Goal: Information Seeking & Learning: Check status

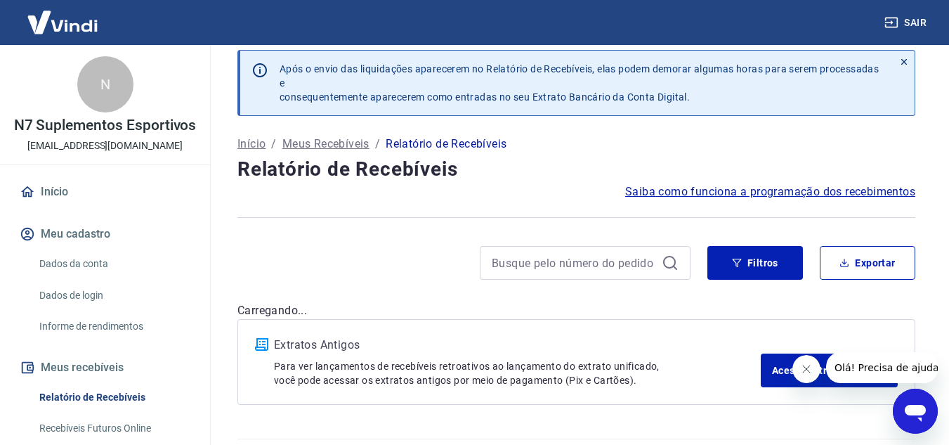
scroll to position [49, 0]
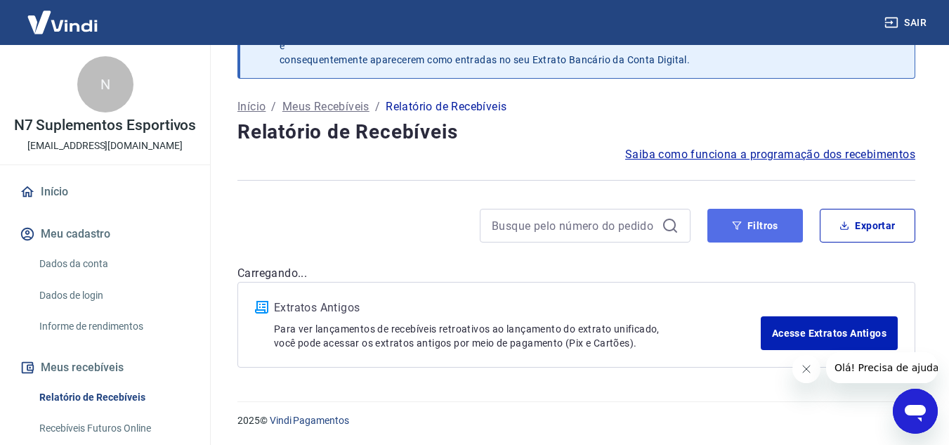
click at [768, 223] on button "Filtros" at bounding box center [755, 226] width 96 height 34
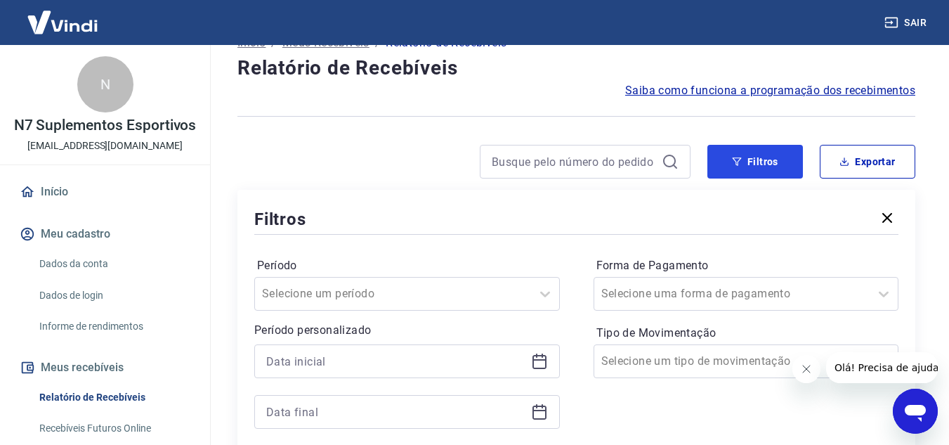
scroll to position [190, 0]
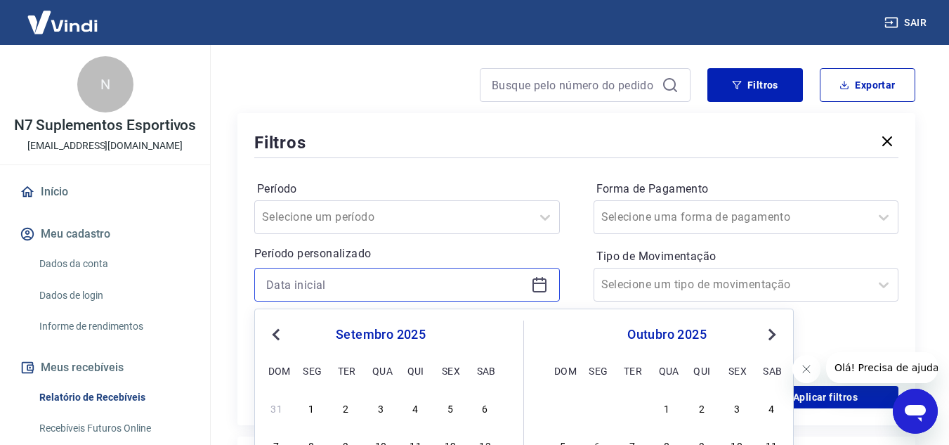
click at [512, 282] on input at bounding box center [395, 284] width 259 height 21
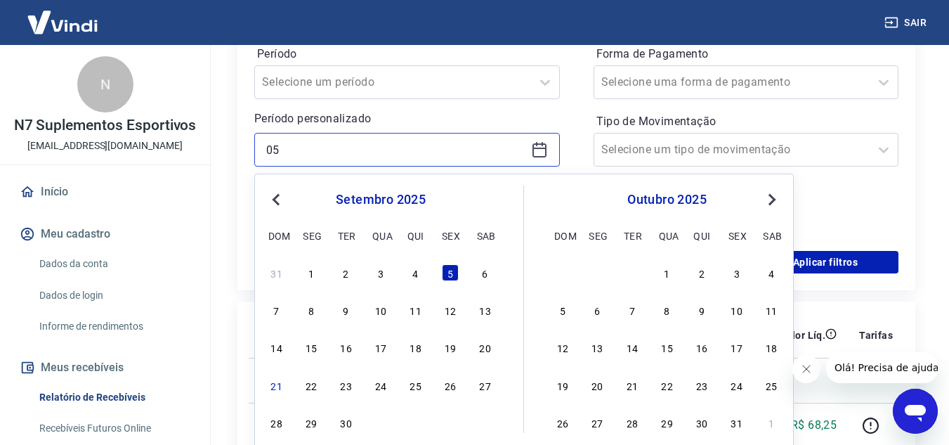
scroll to position [330, 0]
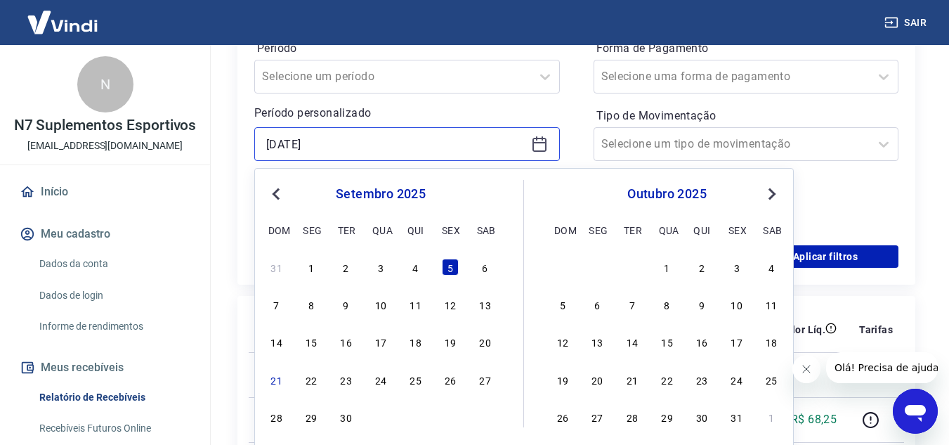
click at [302, 147] on input "[DATE]" at bounding box center [395, 143] width 259 height 21
drag, startPoint x: 324, startPoint y: 147, endPoint x: 360, endPoint y: 148, distance: 35.8
click at [355, 147] on input "05/09/2025" at bounding box center [395, 143] width 259 height 21
type input "05/09/2023"
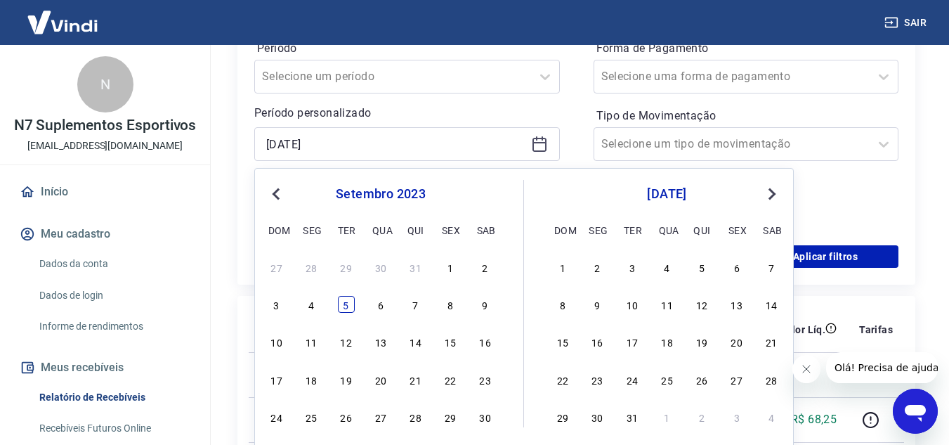
click at [350, 303] on div "5" at bounding box center [346, 304] width 17 height 17
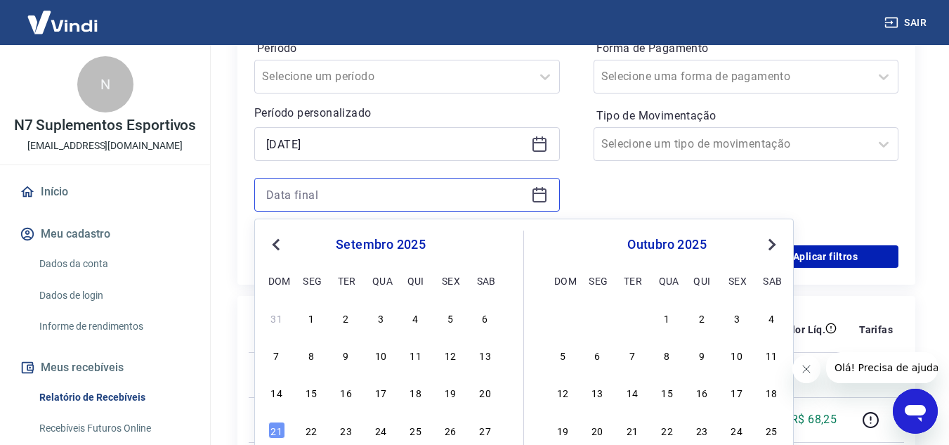
click at [375, 201] on input at bounding box center [395, 194] width 259 height 21
click at [375, 201] on input "07" at bounding box center [395, 194] width 259 height 21
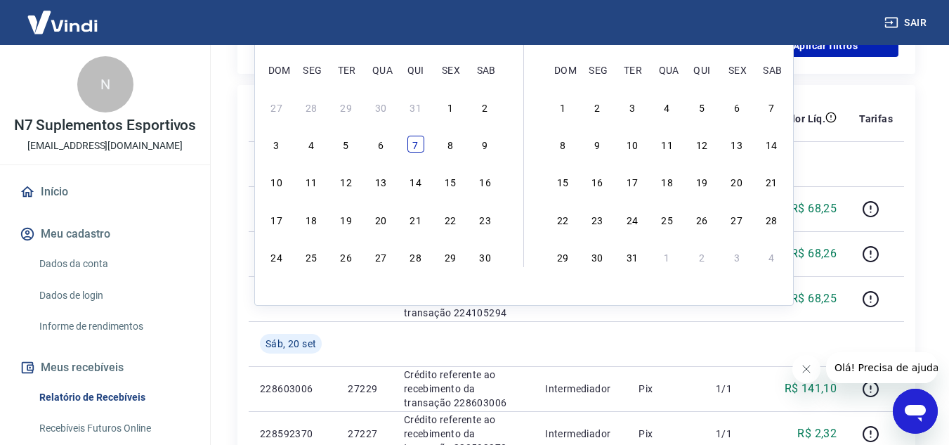
type input "07/09/2023"
click at [417, 145] on div "7" at bounding box center [415, 144] width 17 height 17
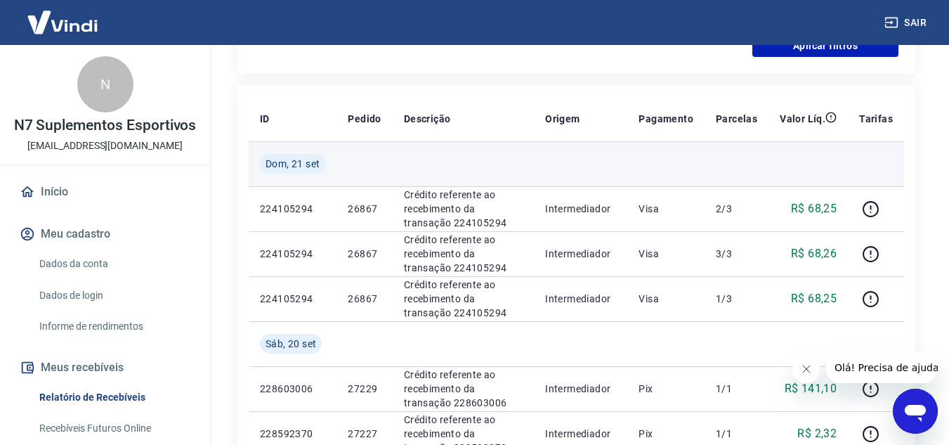
scroll to position [260, 0]
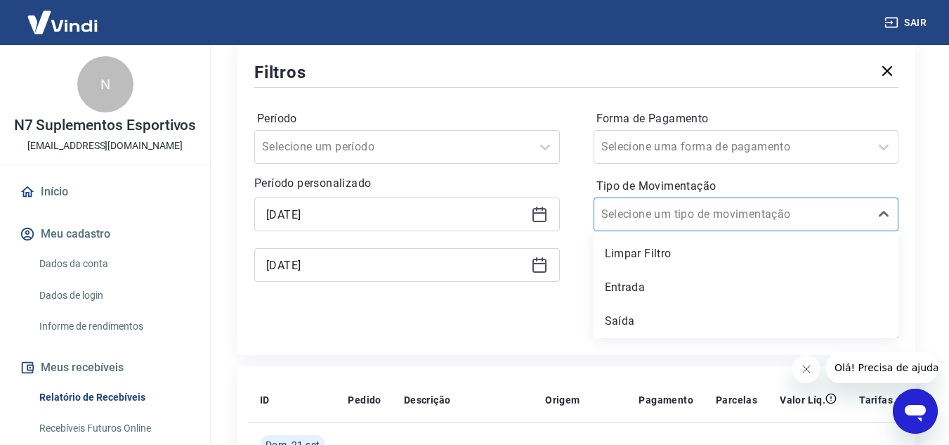
click at [761, 212] on div at bounding box center [732, 214] width 262 height 20
click at [625, 315] on div "Saída" at bounding box center [746, 321] width 306 height 28
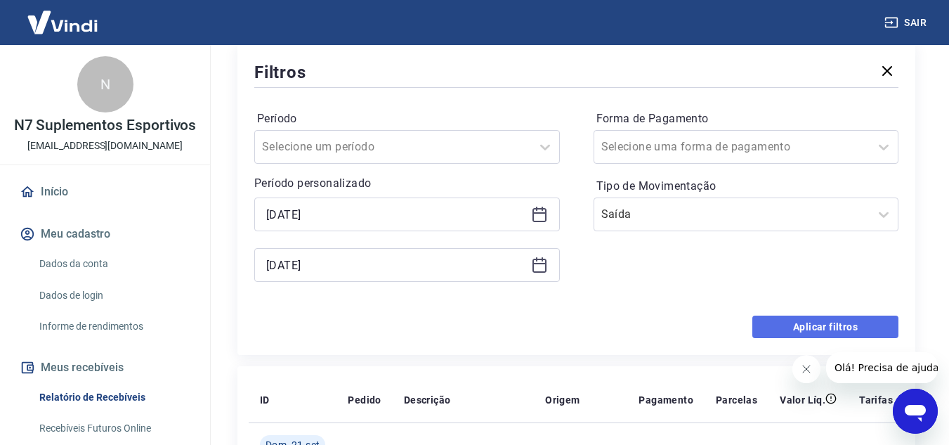
click at [840, 331] on button "Aplicar filtros" at bounding box center [825, 326] width 146 height 22
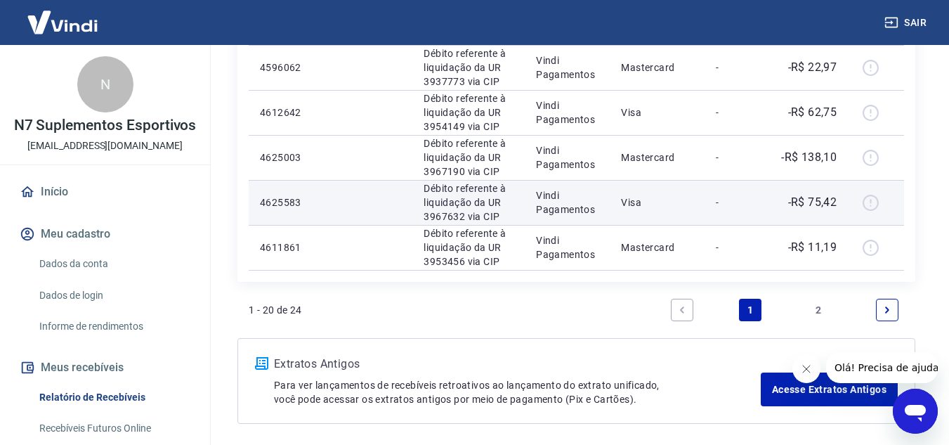
scroll to position [1274, 0]
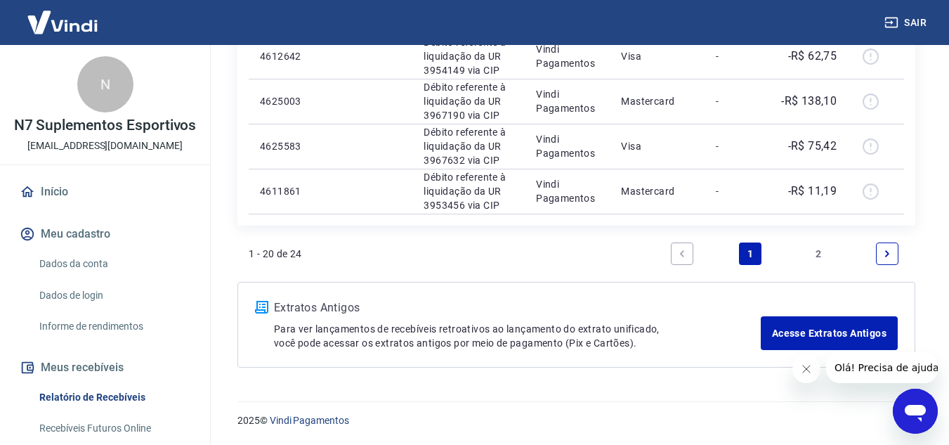
click at [891, 260] on link "Next page" at bounding box center [887, 253] width 22 height 22
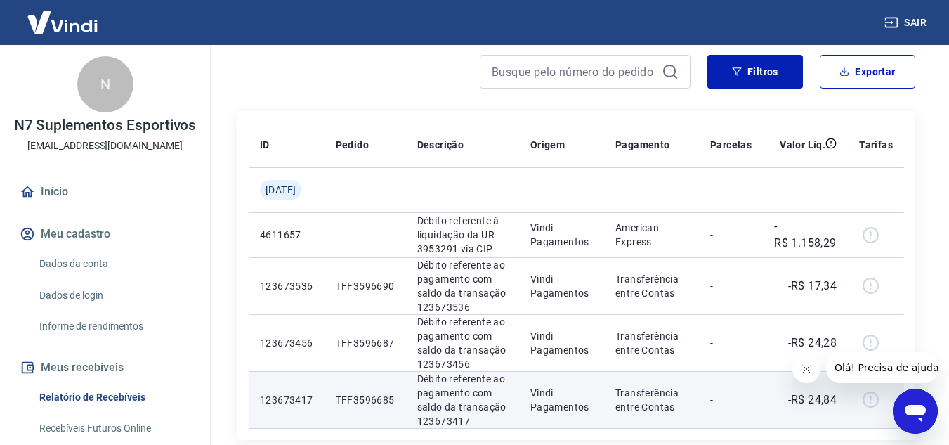
scroll to position [178, 0]
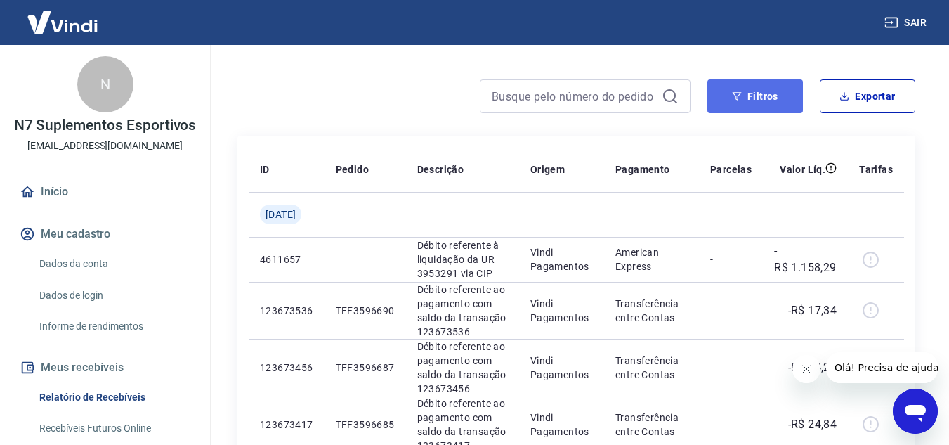
click at [740, 90] on button "Filtros" at bounding box center [755, 96] width 96 height 34
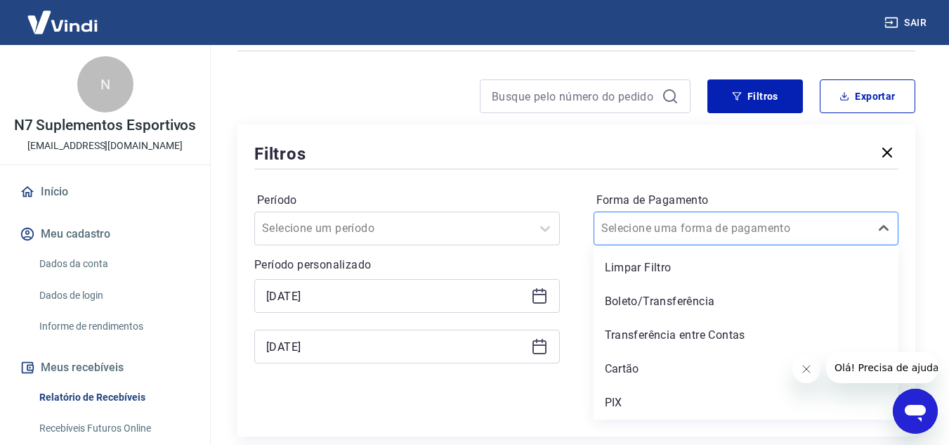
click at [673, 219] on div at bounding box center [732, 228] width 262 height 20
drag, startPoint x: 626, startPoint y: 392, endPoint x: 277, endPoint y: 259, distance: 373.4
click at [626, 393] on div "PIX" at bounding box center [746, 402] width 306 height 28
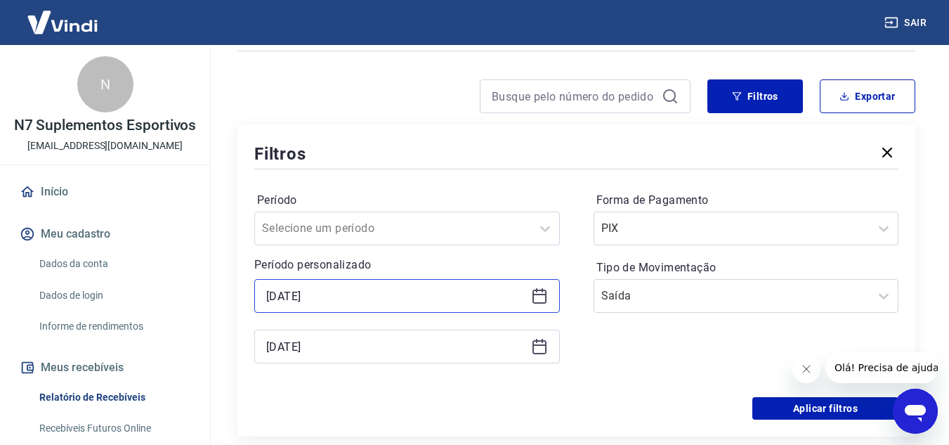
drag, startPoint x: 329, startPoint y: 293, endPoint x: 340, endPoint y: 301, distance: 13.6
click at [328, 294] on input "05/09/2023" at bounding box center [395, 295] width 259 height 21
drag, startPoint x: 265, startPoint y: 295, endPoint x: 276, endPoint y: 291, distance: 11.1
click at [276, 291] on div "05/09/2023" at bounding box center [407, 296] width 306 height 34
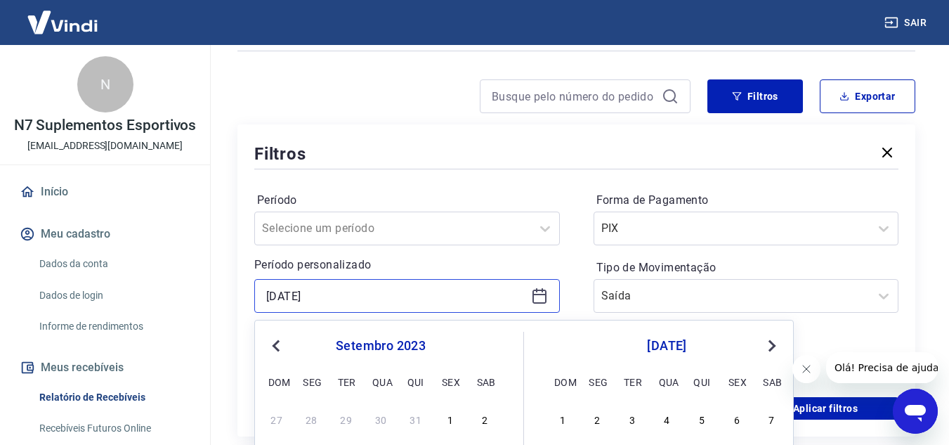
drag, startPoint x: 267, startPoint y: 291, endPoint x: 294, endPoint y: 291, distance: 27.4
click at [294, 291] on input "05/09/2023" at bounding box center [395, 295] width 259 height 21
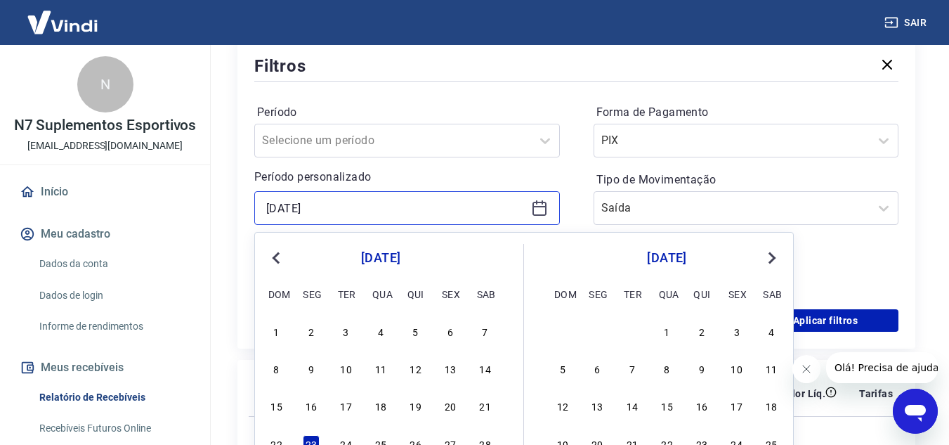
scroll to position [389, 0]
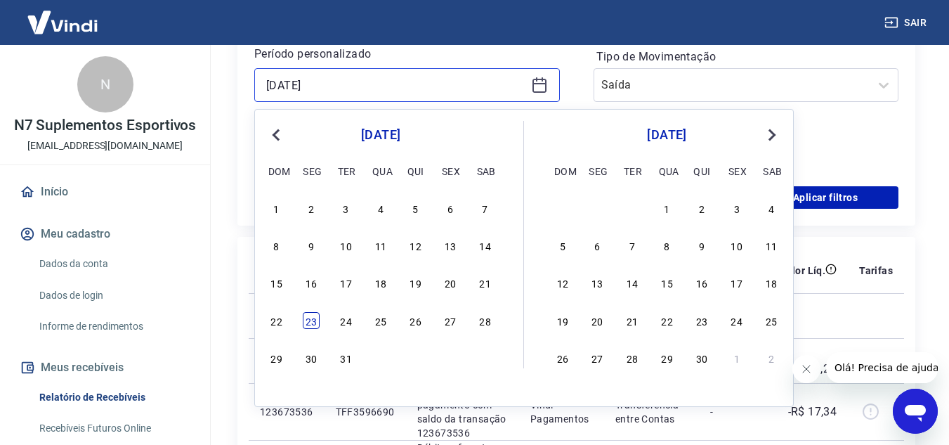
type input "23/10/2023"
click at [312, 318] on div "23" at bounding box center [311, 320] width 17 height 17
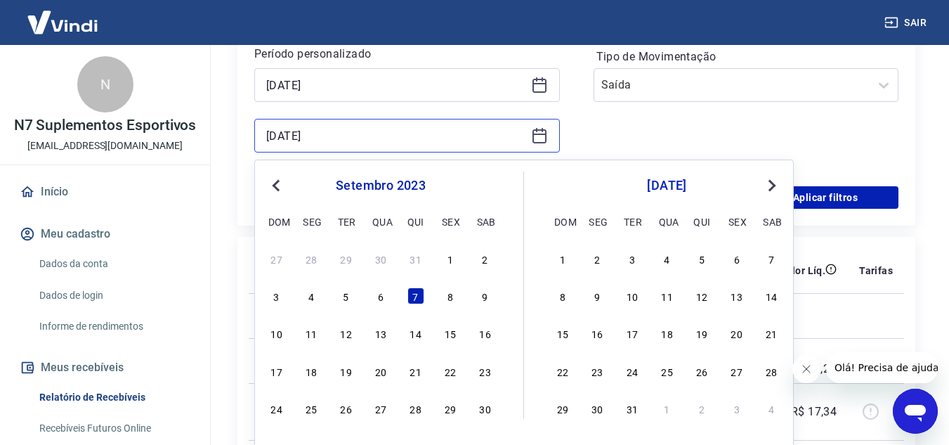
drag, startPoint x: 334, startPoint y: 135, endPoint x: 0, endPoint y: 22, distance: 352.9
type input "23/10/2023"
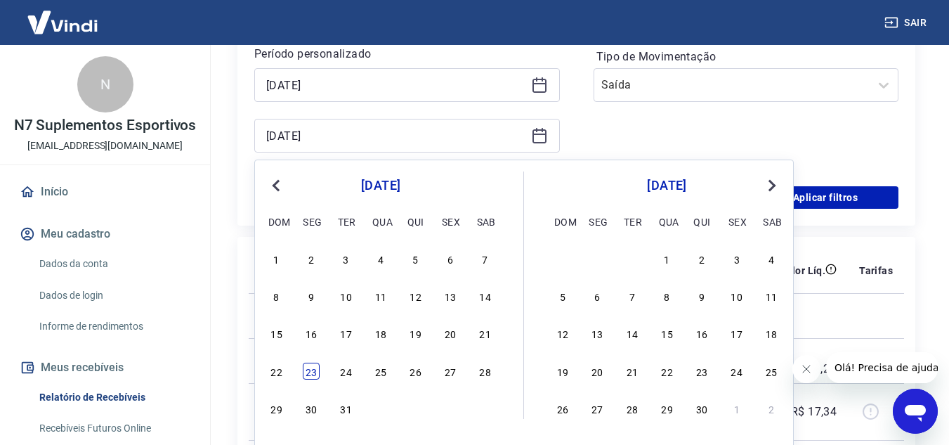
click at [311, 369] on div "23" at bounding box center [311, 370] width 17 height 17
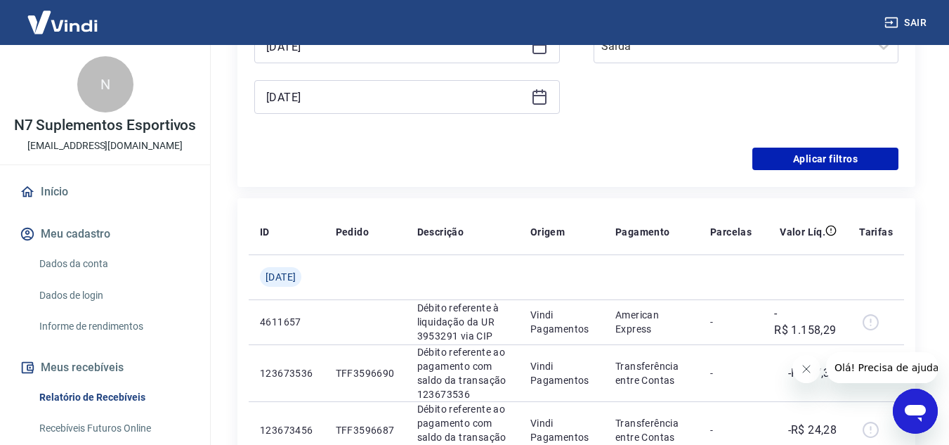
scroll to position [459, 0]
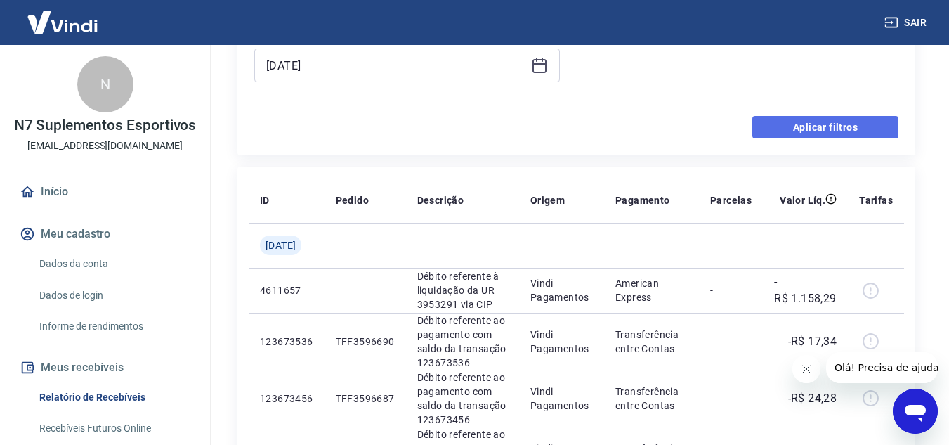
click at [842, 131] on button "Aplicar filtros" at bounding box center [825, 127] width 146 height 22
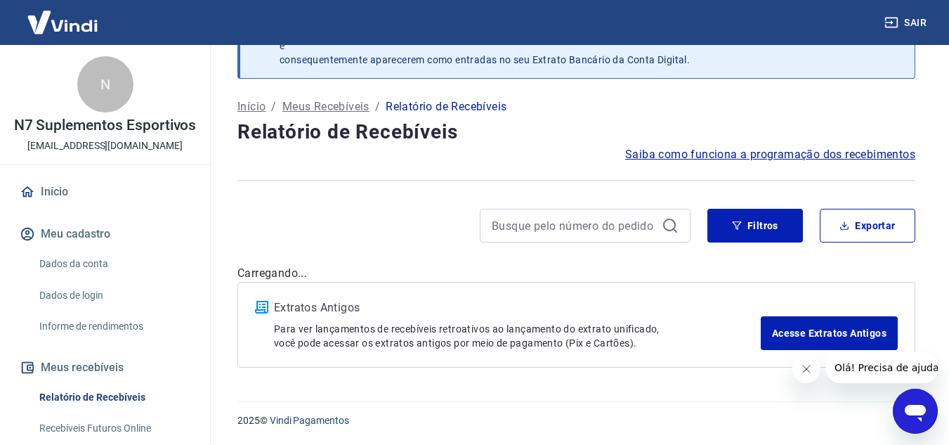
scroll to position [291, 0]
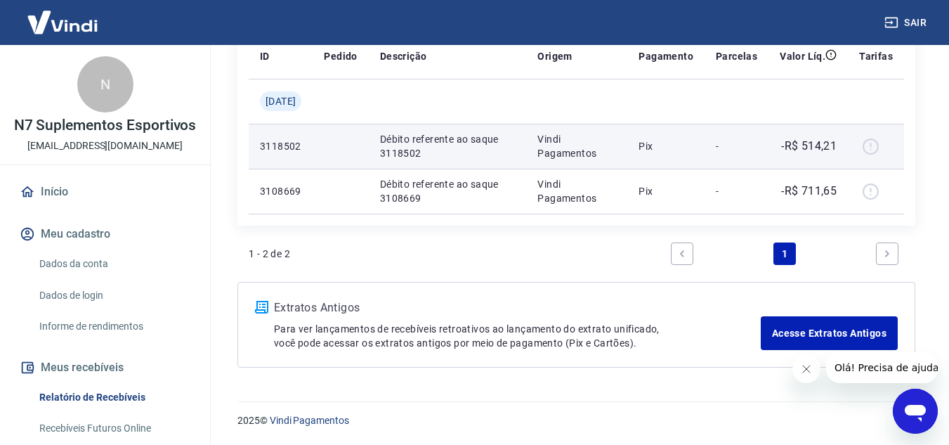
click at [873, 148] on div at bounding box center [876, 146] width 34 height 22
click at [493, 147] on p "Débito referente ao saque 3118502" at bounding box center [448, 146] width 136 height 28
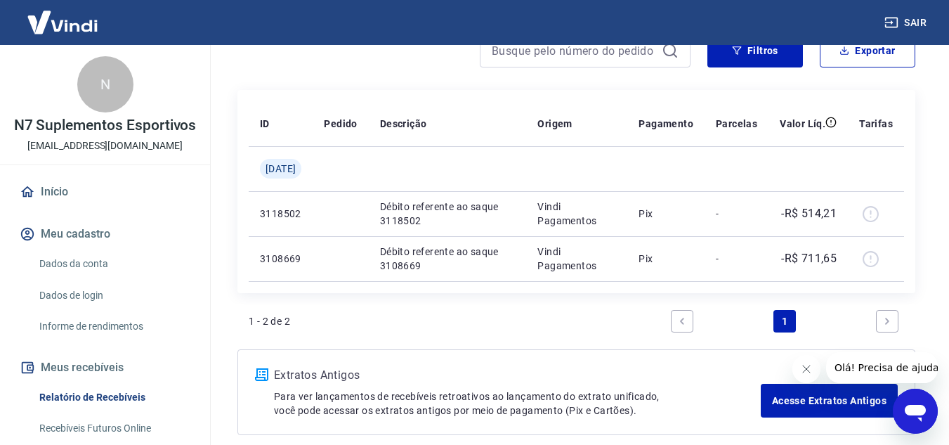
scroll to position [151, 0]
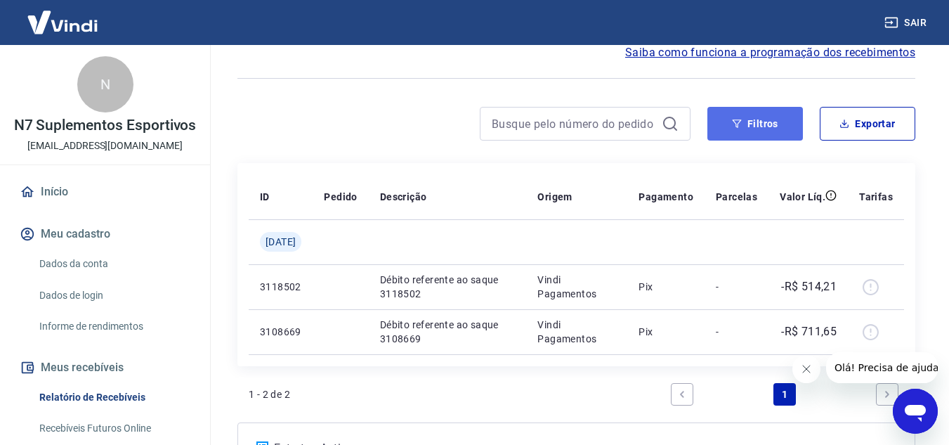
click at [772, 133] on button "Filtros" at bounding box center [755, 124] width 96 height 34
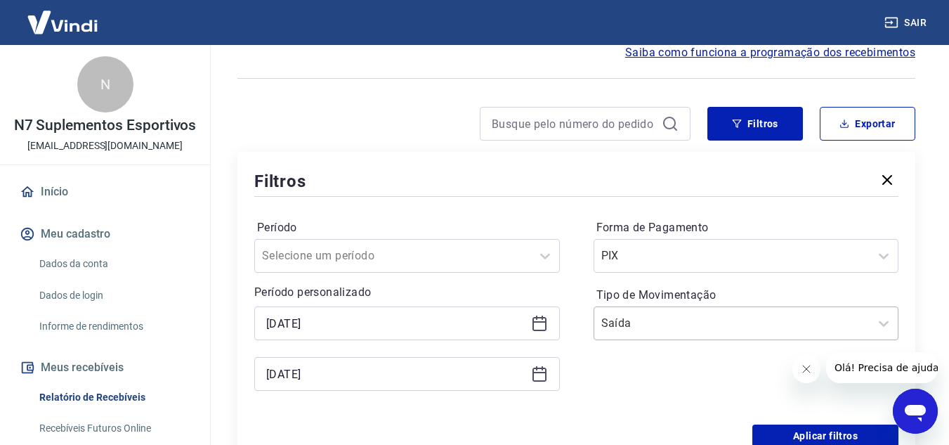
click at [696, 320] on input "Tipo de Movimentação" at bounding box center [672, 323] width 142 height 17
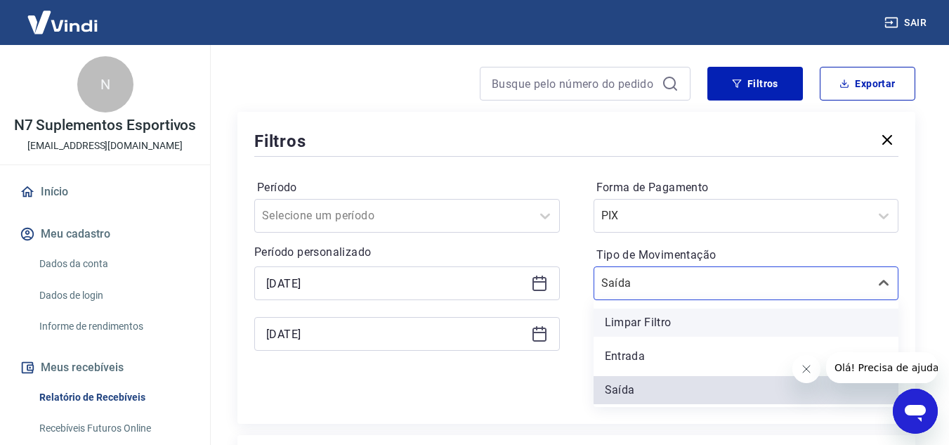
scroll to position [223, 0]
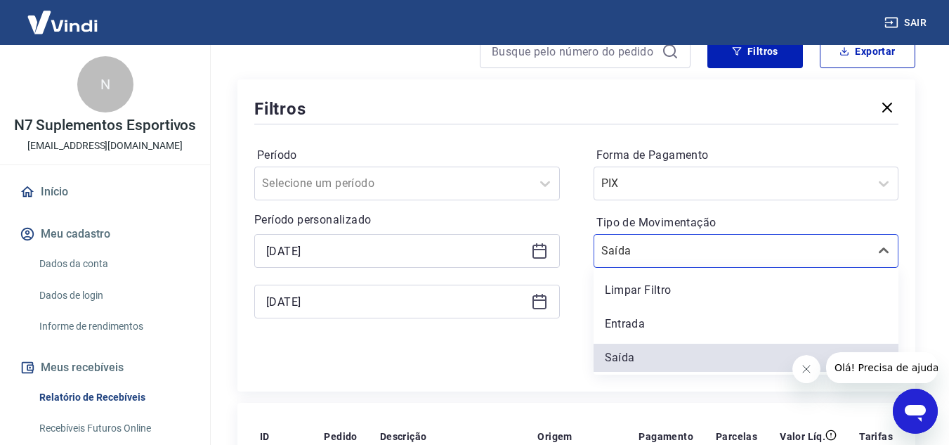
drag, startPoint x: 650, startPoint y: 323, endPoint x: 674, endPoint y: 323, distance: 23.2
click at [650, 324] on div "Entrada" at bounding box center [746, 324] width 306 height 28
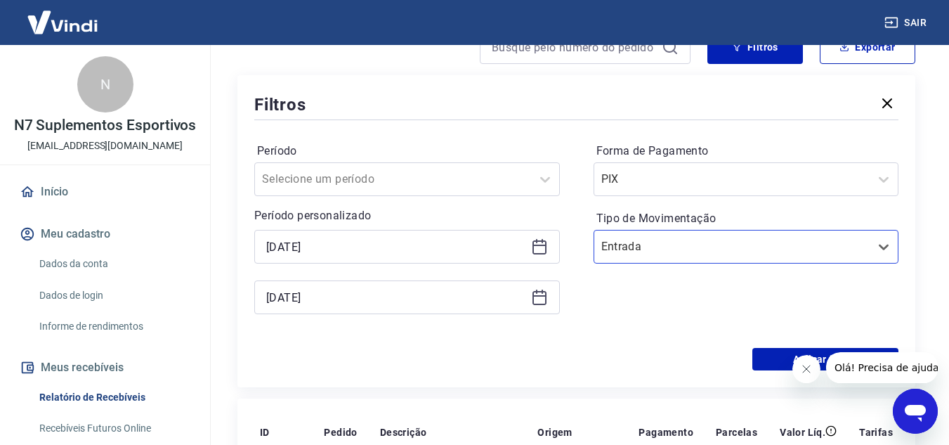
scroll to position [364, 0]
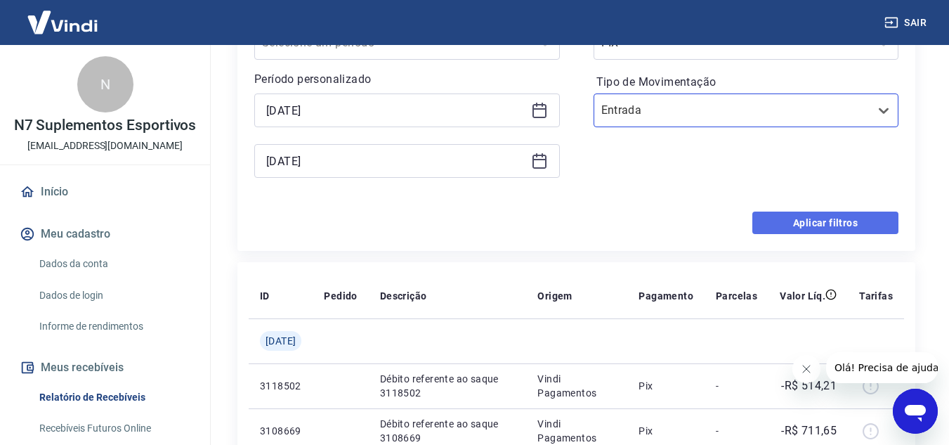
click at [833, 219] on button "Aplicar filtros" at bounding box center [825, 222] width 146 height 22
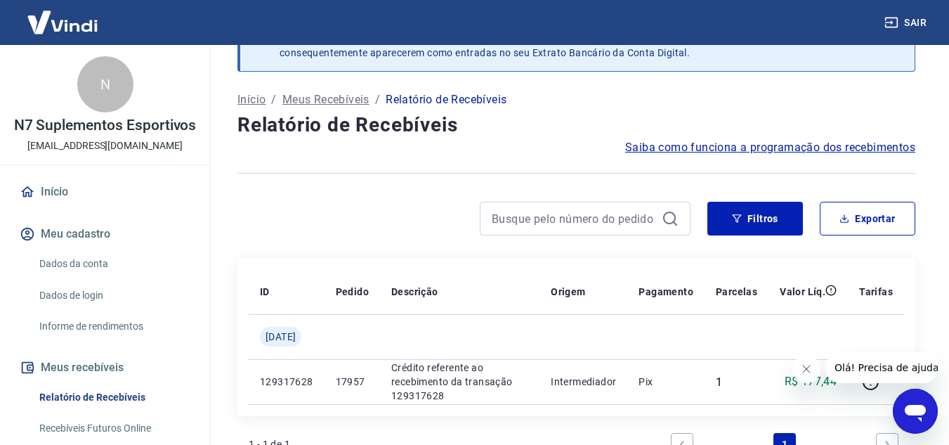
scroll to position [36, 0]
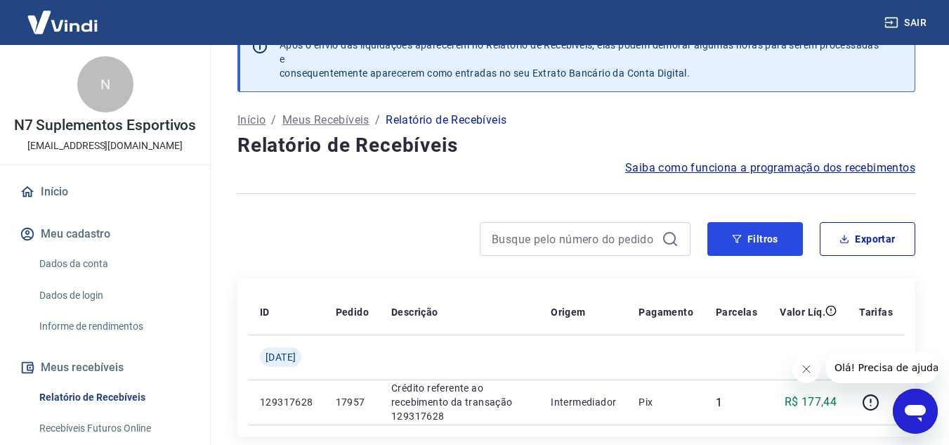
drag, startPoint x: 769, startPoint y: 236, endPoint x: 569, endPoint y: 225, distance: 200.5
click at [769, 236] on button "Filtros" at bounding box center [755, 239] width 96 height 34
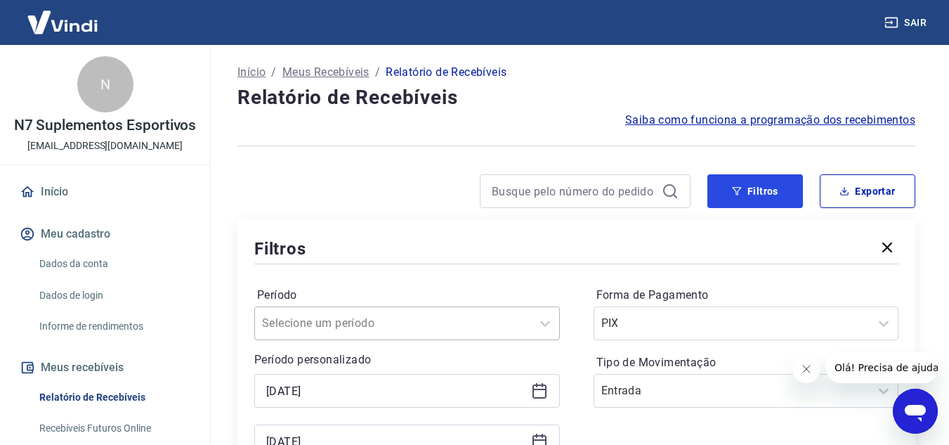
scroll to position [176, 0]
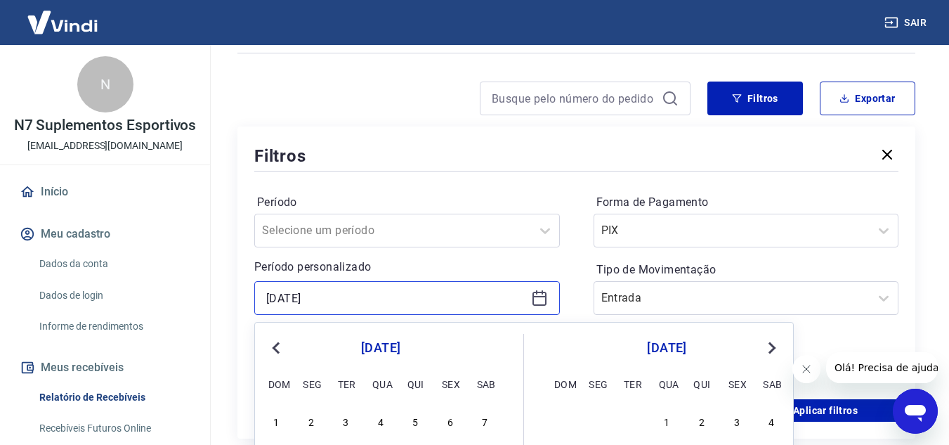
click at [278, 294] on input "23/10/2023" at bounding box center [395, 297] width 259 height 21
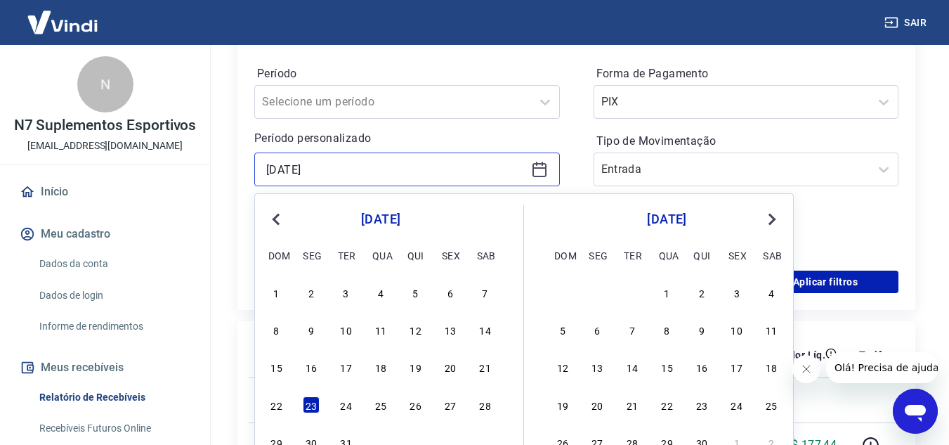
scroll to position [317, 0]
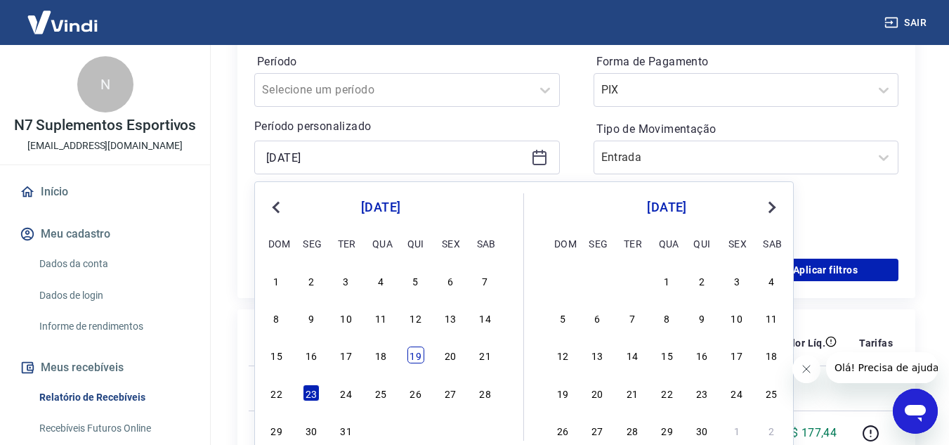
click at [416, 356] on div "19" at bounding box center [415, 354] width 17 height 17
type input "19/10/2023"
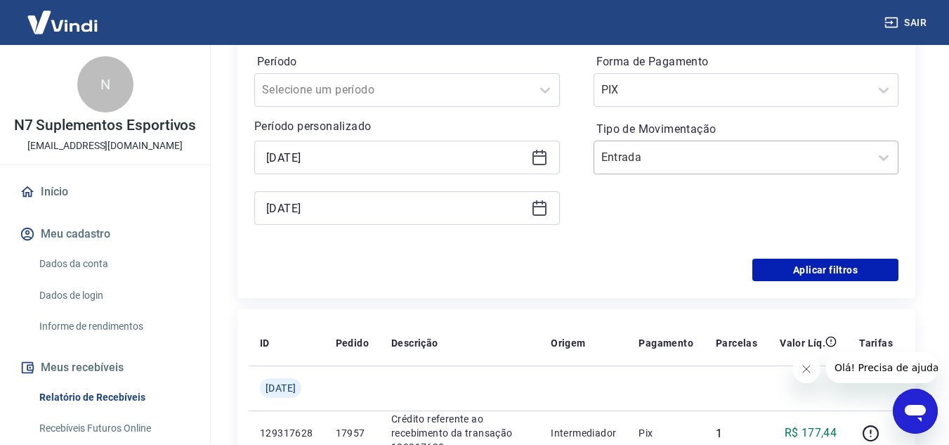
click at [688, 166] on div at bounding box center [732, 157] width 262 height 20
drag, startPoint x: 497, startPoint y: 270, endPoint x: 577, endPoint y: 262, distance: 81.1
click at [497, 269] on div "Aplicar filtros" at bounding box center [576, 269] width 644 height 22
click at [785, 278] on button "Aplicar filtros" at bounding box center [825, 269] width 146 height 22
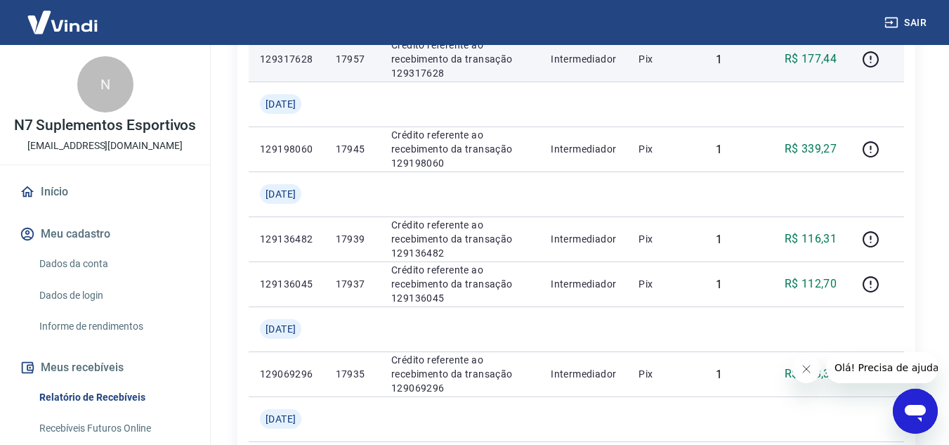
scroll to position [457, 0]
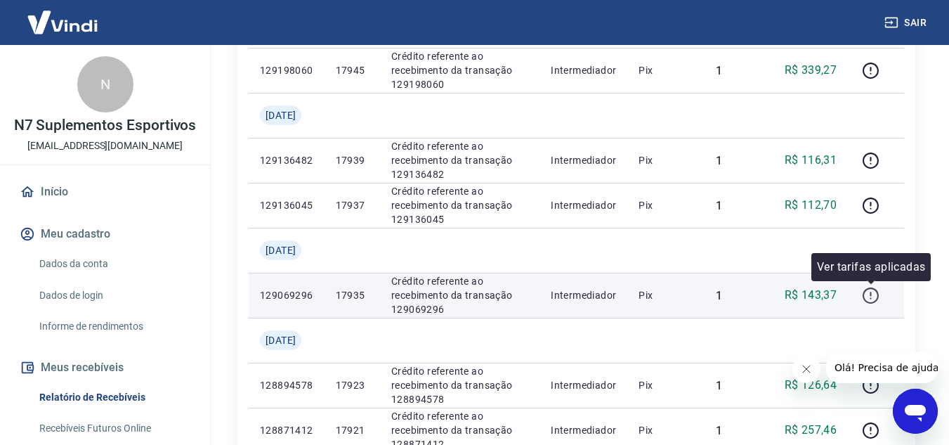
click at [877, 298] on icon "button" at bounding box center [871, 296] width 18 height 18
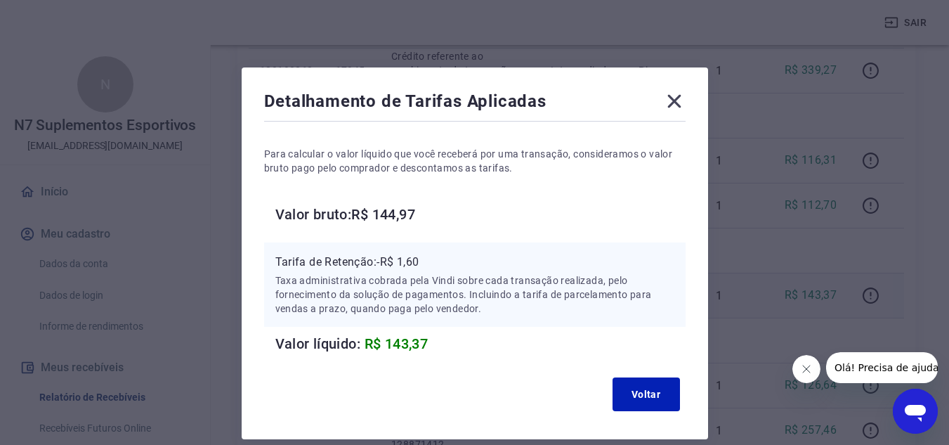
click at [679, 98] on icon at bounding box center [674, 101] width 22 height 22
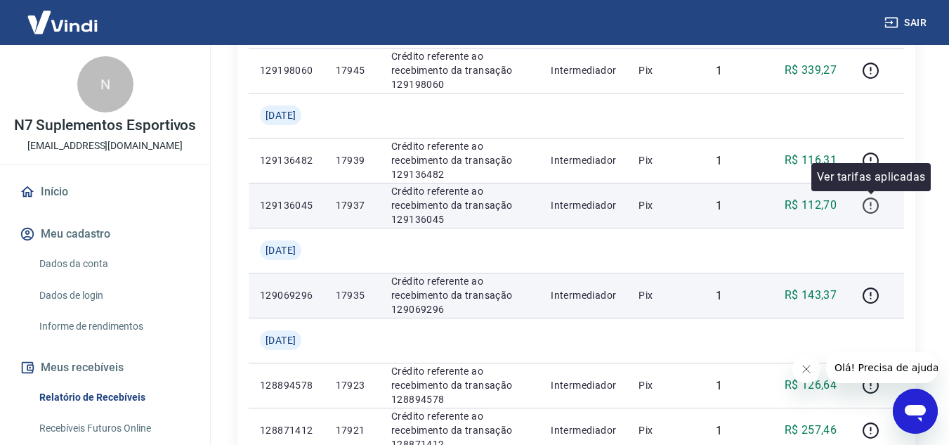
click at [869, 207] on icon "button" at bounding box center [871, 206] width 18 height 18
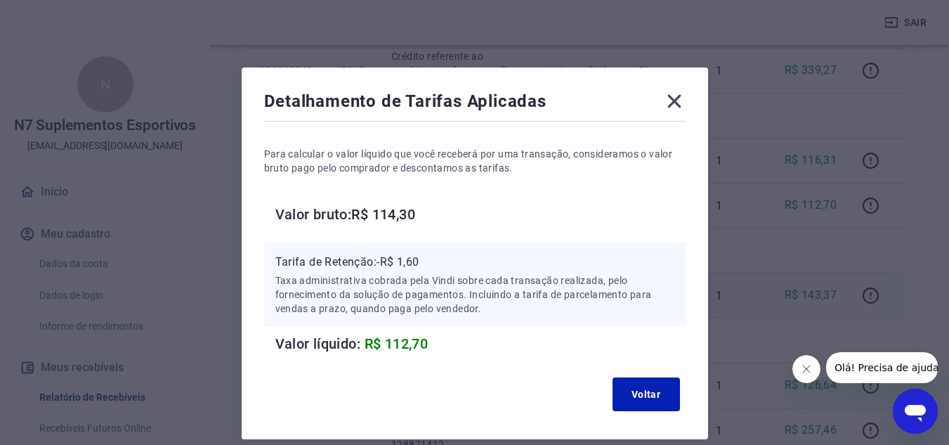
drag, startPoint x: 669, startPoint y: 107, endPoint x: 496, endPoint y: 9, distance: 198.4
click at [664, 103] on icon at bounding box center [674, 101] width 22 height 22
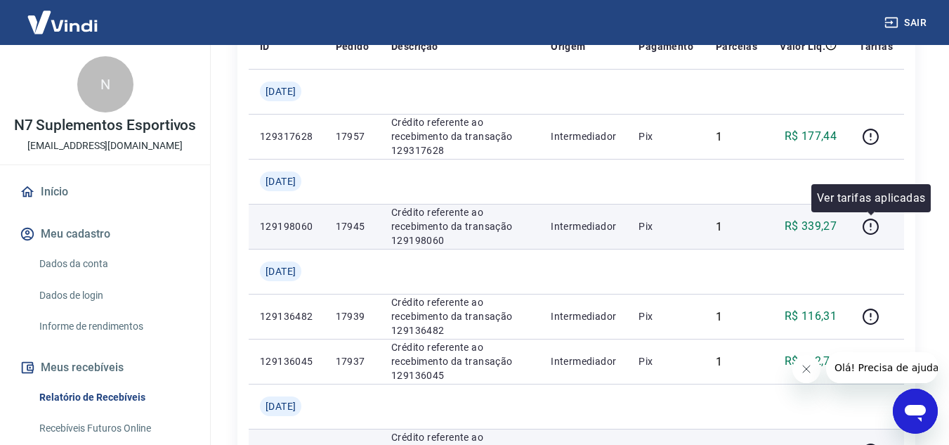
scroll to position [247, 0]
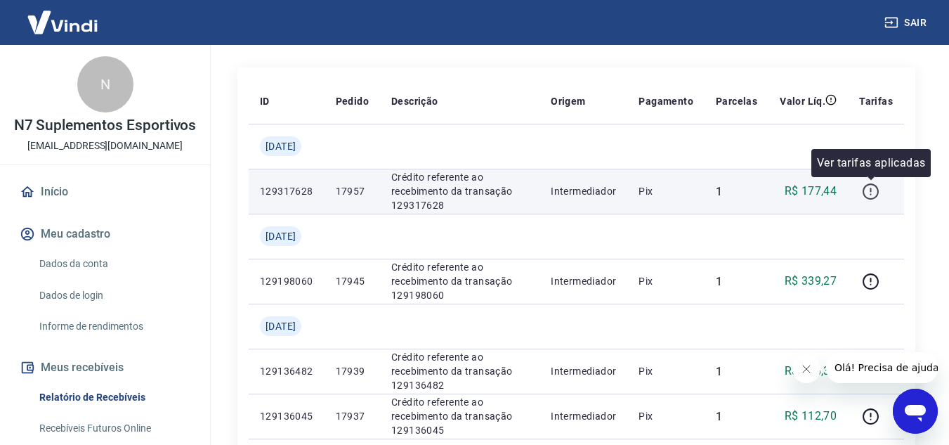
click at [871, 190] on icon "button" at bounding box center [869, 190] width 1 height 4
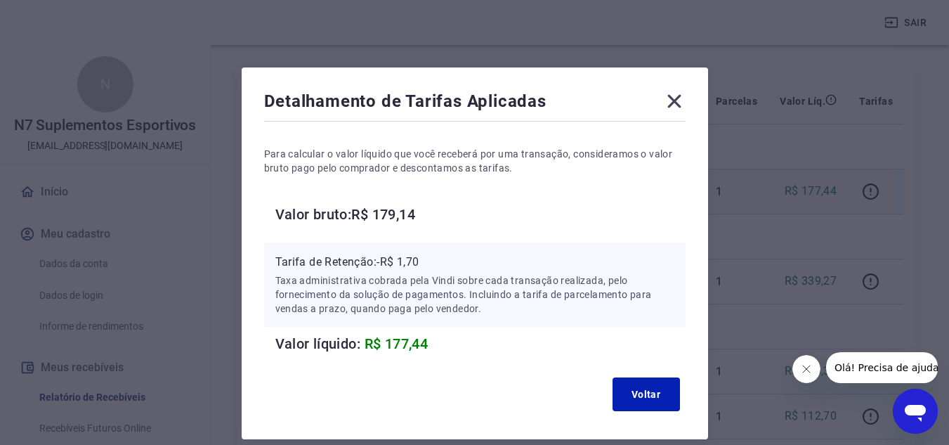
click at [664, 106] on icon at bounding box center [674, 101] width 22 height 22
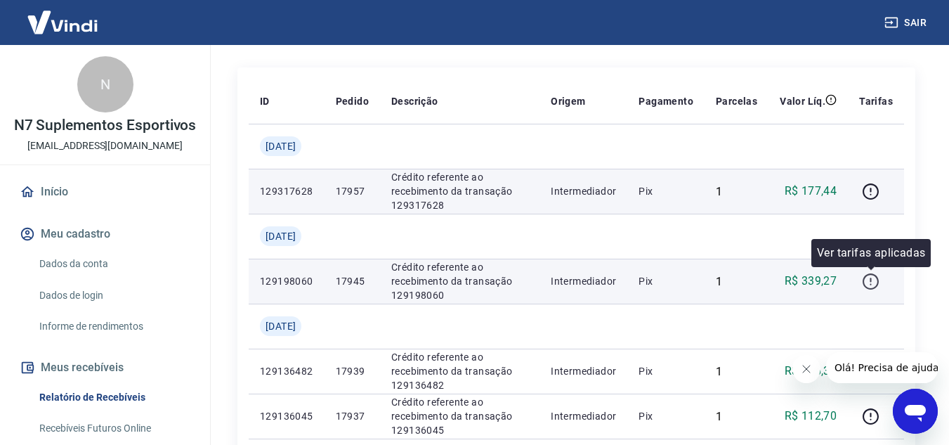
click at [873, 287] on icon "button" at bounding box center [871, 282] width 18 height 18
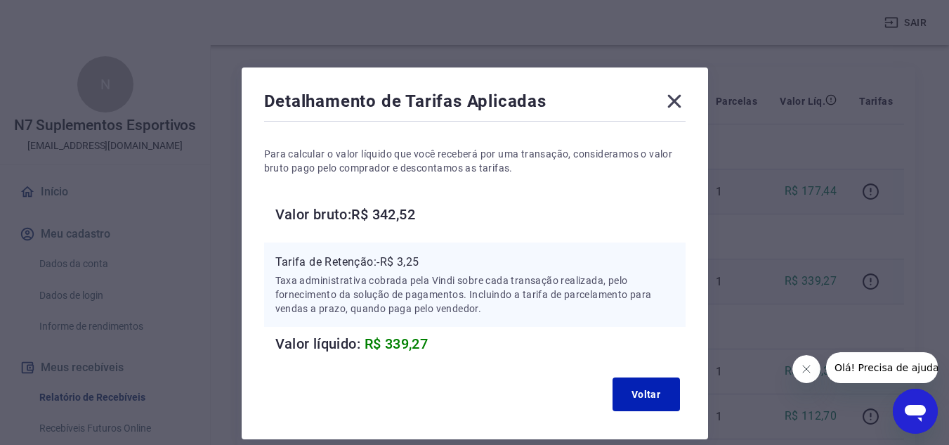
click at [674, 94] on icon at bounding box center [674, 101] width 22 height 22
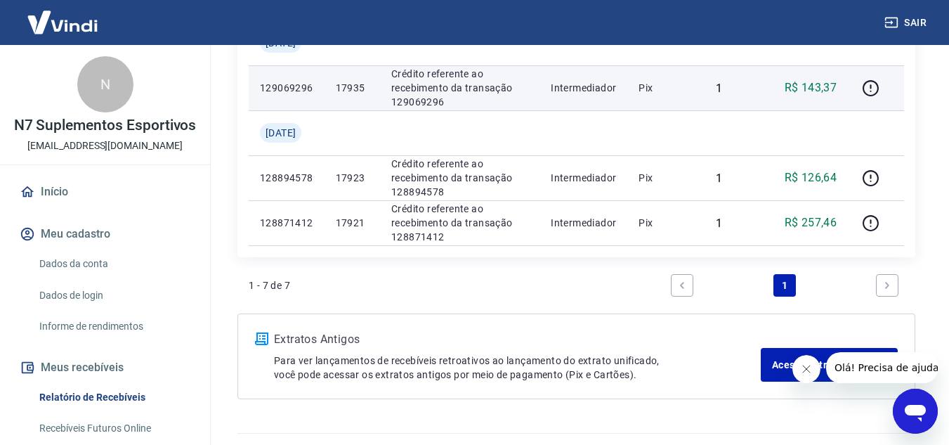
scroll to position [668, 0]
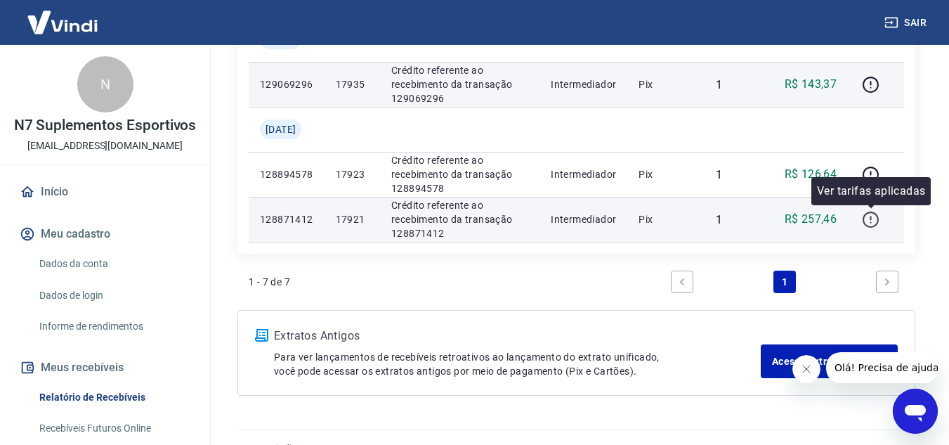
click at [870, 216] on icon "button" at bounding box center [871, 220] width 18 height 18
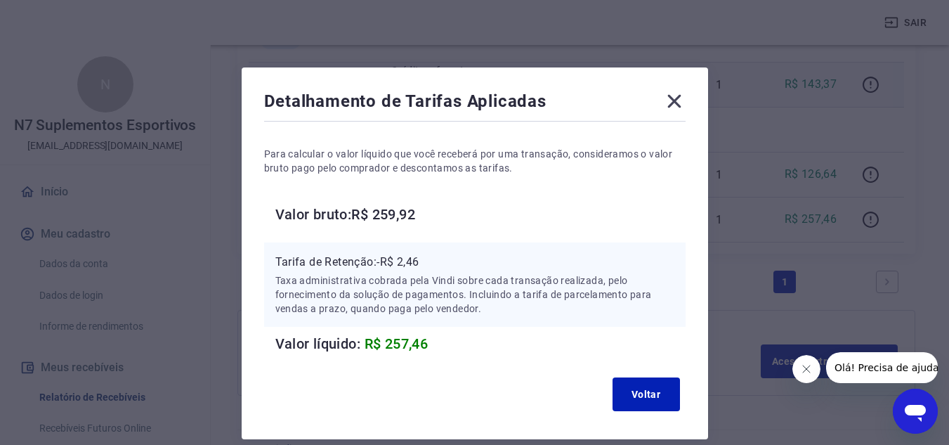
click at [673, 107] on icon at bounding box center [674, 101] width 22 height 22
